Goal: Leave review/rating: Leave review/rating

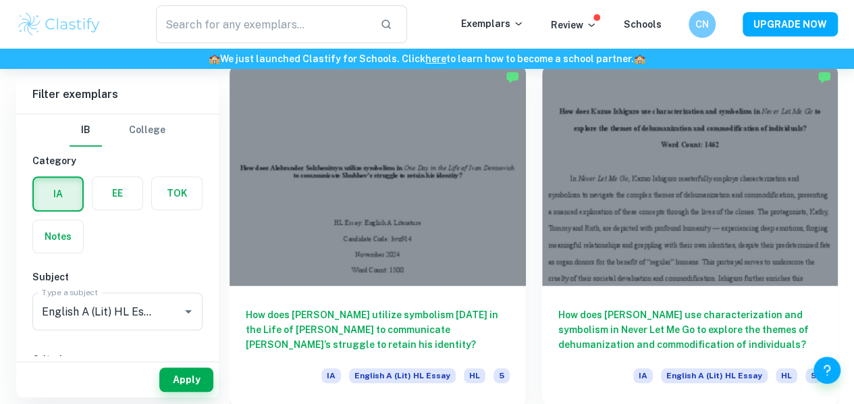
scroll to position [392, 0]
click at [158, 311] on input "English A (Lit) HL Essay" at bounding box center [98, 311] width 120 height 26
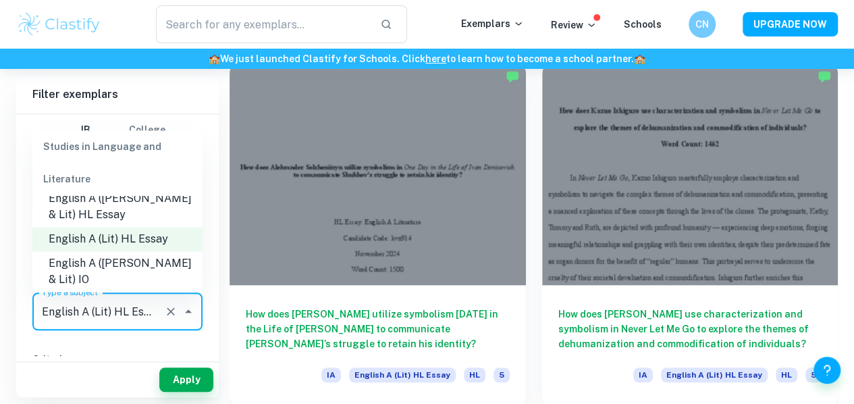
scroll to position [161, 0]
click at [142, 214] on li "English A ([PERSON_NAME] & Lit) HL Essay" at bounding box center [117, 206] width 170 height 40
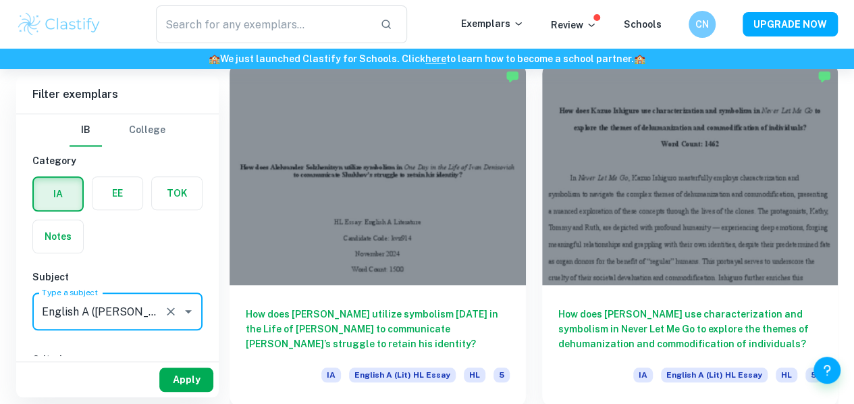
click at [190, 379] on button "Apply" at bounding box center [186, 379] width 54 height 24
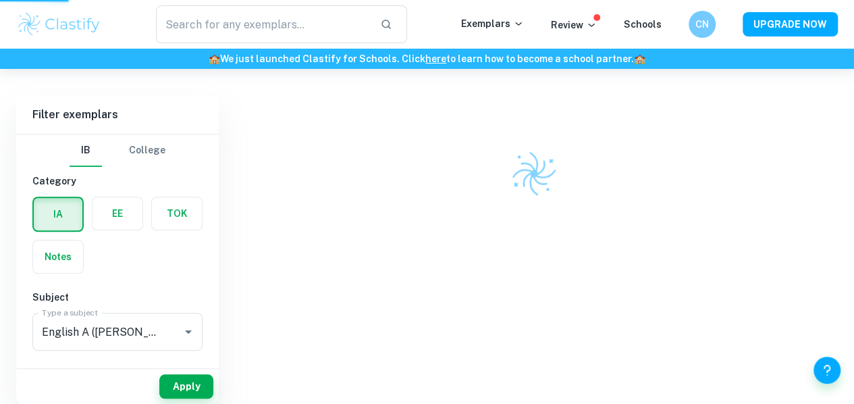
scroll to position [325, 0]
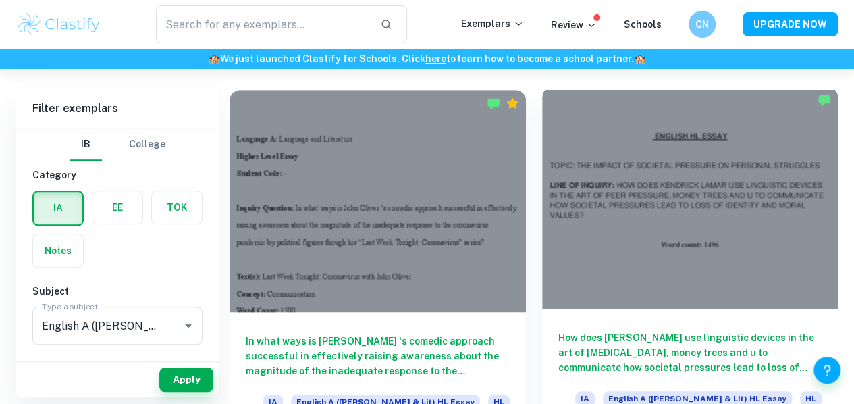
scroll to position [397, 0]
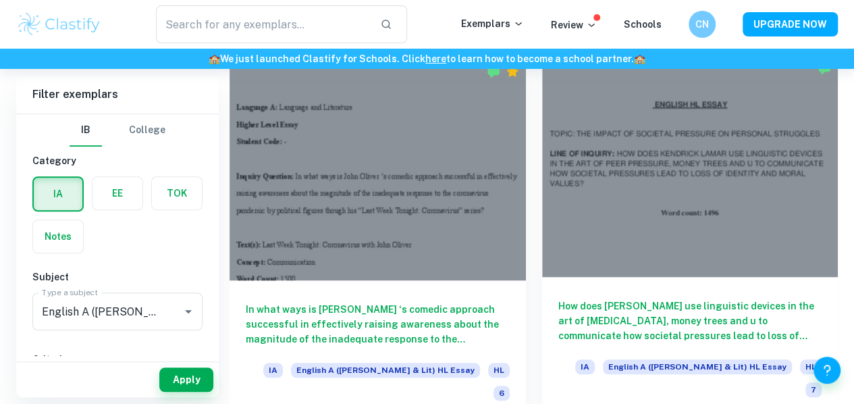
click at [545, 161] on div at bounding box center [690, 166] width 296 height 222
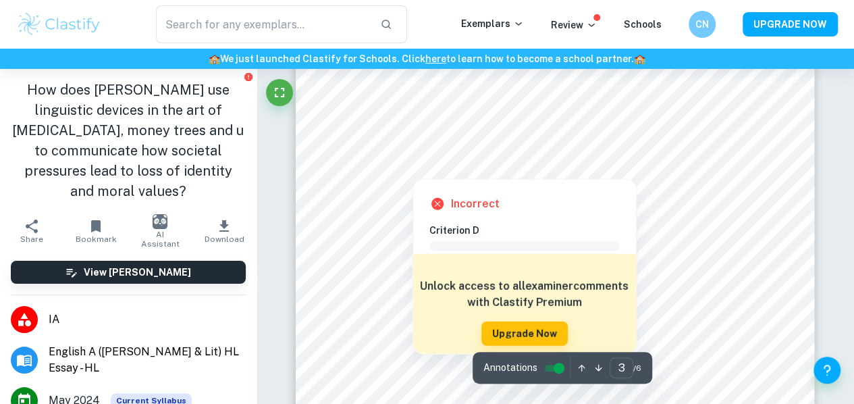
scroll to position [1750, 0]
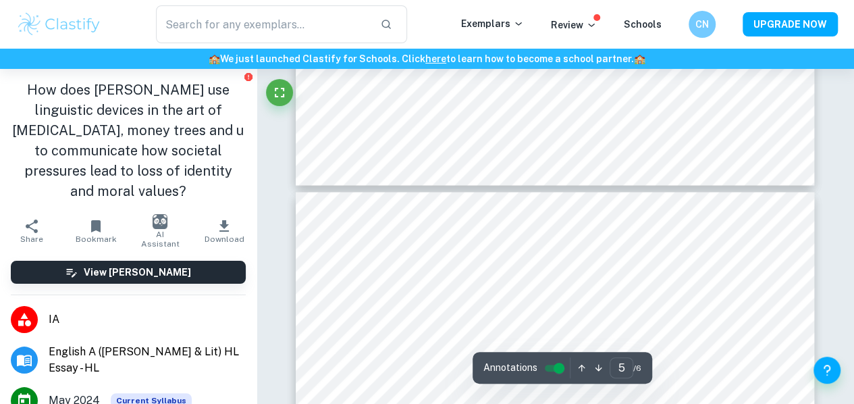
type input "6"
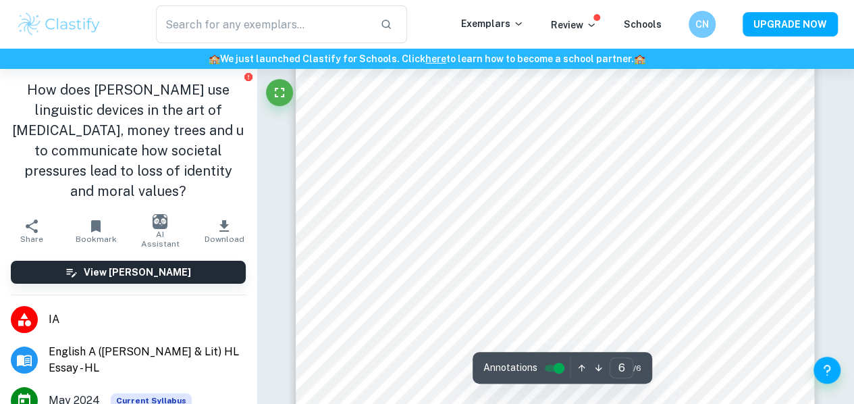
scroll to position [3909, 0]
